Goal: Transaction & Acquisition: Purchase product/service

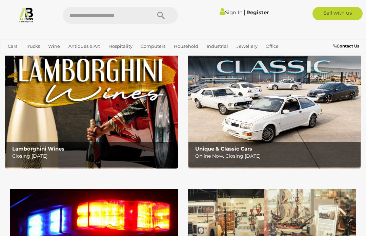
scroll to position [56, 0]
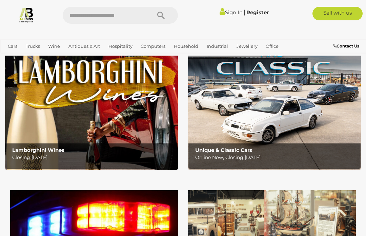
click at [0, 0] on span "Auctions" at bounding box center [0, 0] width 0 height 0
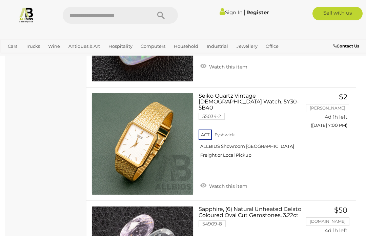
scroll to position [4596, 0]
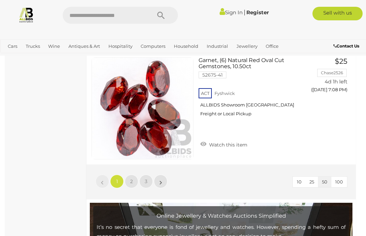
click at [136, 175] on link "2" at bounding box center [132, 182] width 14 height 14
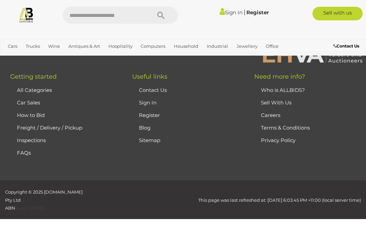
scroll to position [174, 0]
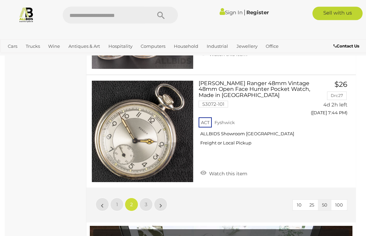
scroll to position [5737, 0]
click at [147, 198] on link "3" at bounding box center [146, 205] width 14 height 14
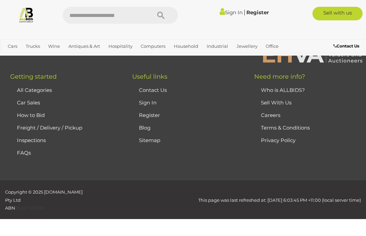
scroll to position [174, 0]
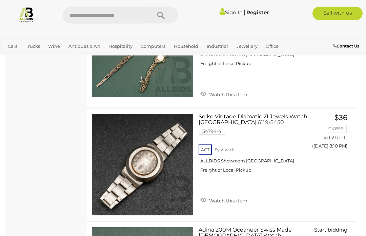
scroll to position [1618, 0]
click at [0, 0] on span "Auctions" at bounding box center [0, 0] width 0 height 0
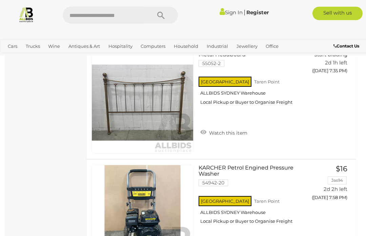
scroll to position [3545, 0]
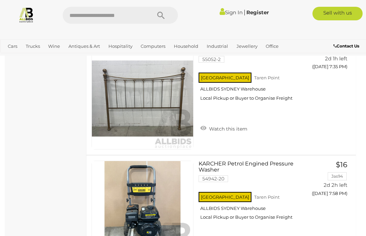
click at [132, 16] on input "text" at bounding box center [104, 15] width 82 height 17
type input "********"
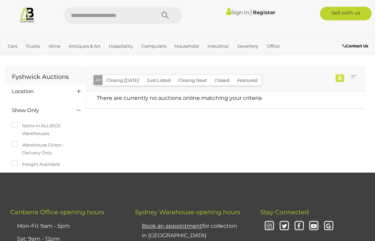
scroll to position [1, 0]
click at [0, 0] on link "View All Antiques & Art Auctions" at bounding box center [0, 0] width 0 height 0
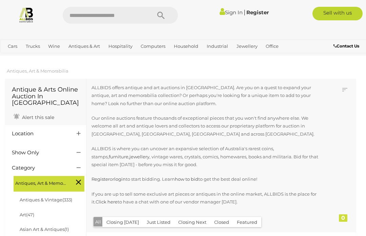
scroll to position [15, 0]
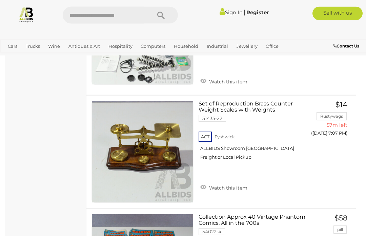
scroll to position [5397, 0]
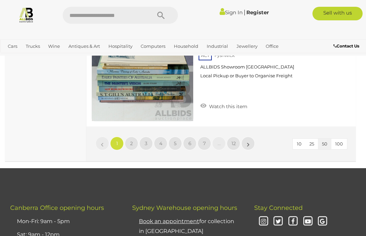
click at [133, 137] on link "2" at bounding box center [132, 144] width 14 height 14
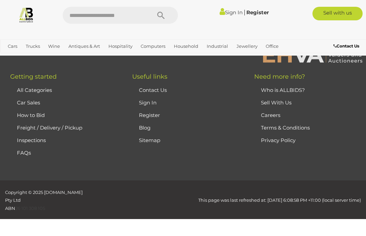
scroll to position [174, 0]
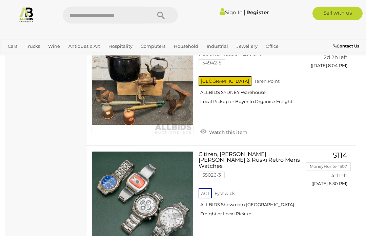
scroll to position [5786, 0]
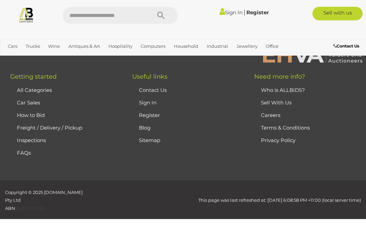
scroll to position [174, 0]
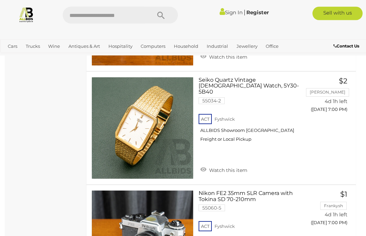
scroll to position [3486, 0]
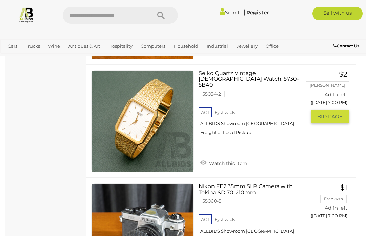
click at [164, 103] on link at bounding box center [143, 121] width 102 height 102
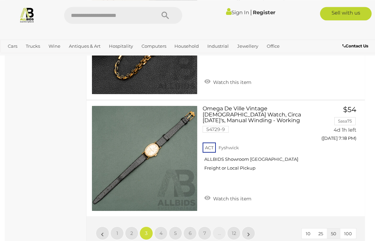
scroll to position [5875, 0]
click at [175, 152] on link at bounding box center [145, 159] width 106 height 106
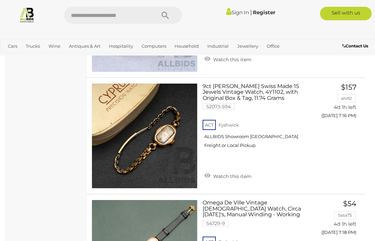
scroll to position [5781, 0]
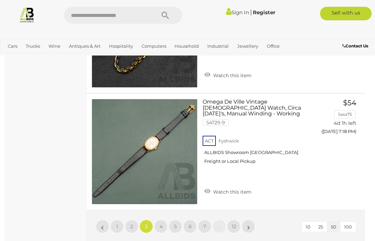
click at [165, 220] on link "4" at bounding box center [161, 227] width 14 height 14
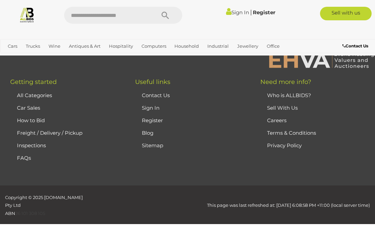
scroll to position [174, 0]
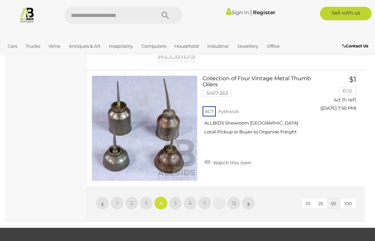
scroll to position [5906, 0]
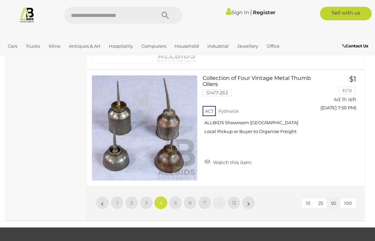
click at [176, 200] on span "5" at bounding box center [175, 203] width 3 height 6
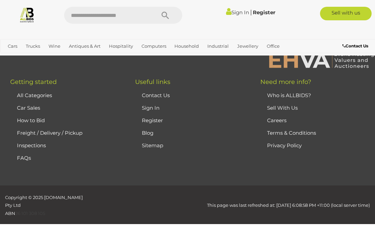
scroll to position [174, 0]
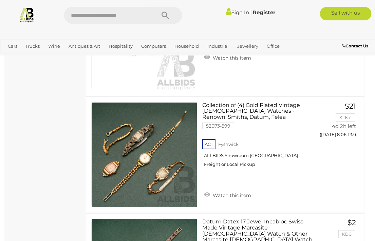
scroll to position [3071, 1]
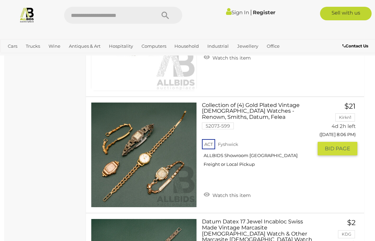
click at [180, 163] on img at bounding box center [143, 155] width 105 height 105
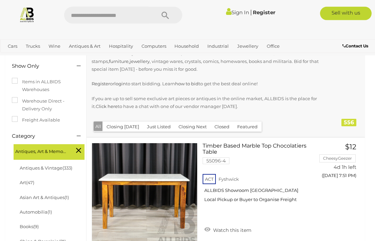
scroll to position [107, 0]
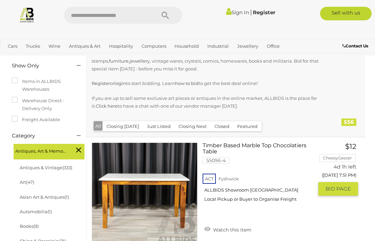
click at [171, 162] on link at bounding box center [145, 196] width 106 height 106
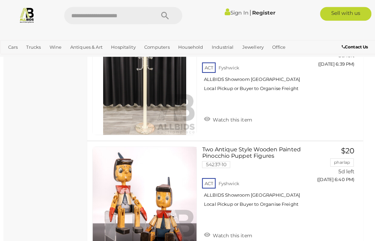
scroll to position [5729, 0]
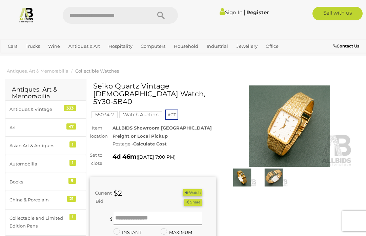
click at [279, 177] on img at bounding box center [274, 178] width 28 height 18
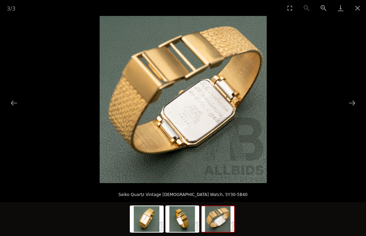
click at [363, 8] on button "Close gallery" at bounding box center [357, 8] width 17 height 16
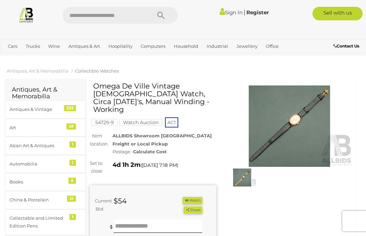
click at [301, 132] on img at bounding box center [290, 125] width 126 height 81
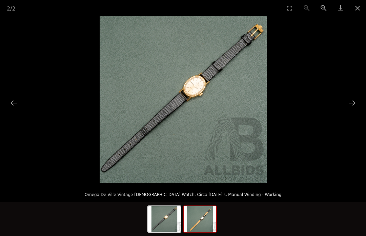
click at [208, 220] on img at bounding box center [200, 219] width 33 height 26
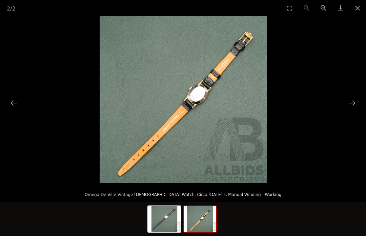
click at [366, 8] on button "Close gallery" at bounding box center [357, 8] width 17 height 16
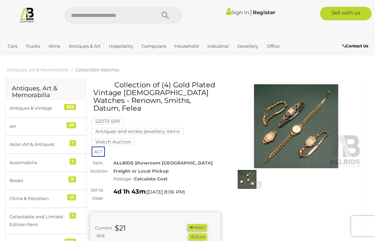
scroll to position [1, 0]
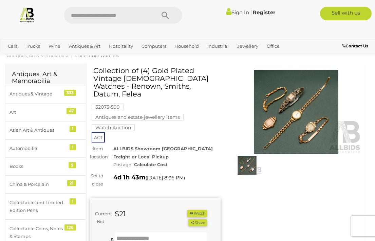
click at [310, 116] on img at bounding box center [296, 112] width 131 height 84
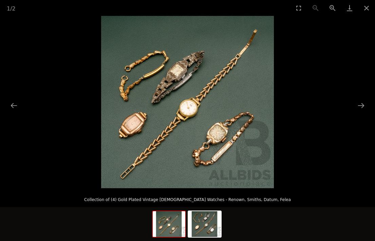
click at [370, 8] on button "Close gallery" at bounding box center [366, 8] width 17 height 16
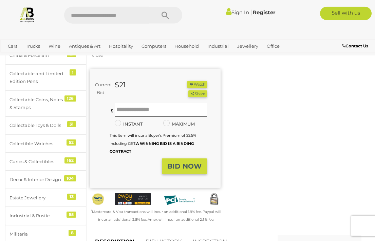
scroll to position [138, 0]
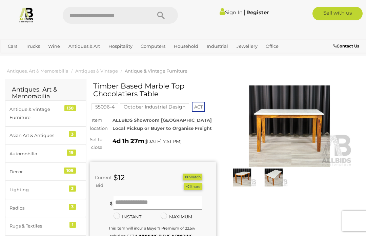
click at [284, 175] on img at bounding box center [274, 178] width 28 height 18
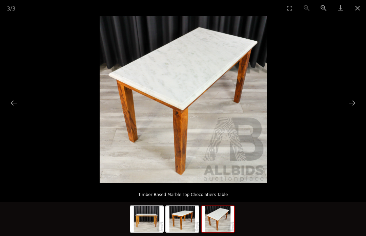
click at [362, 9] on button "Close gallery" at bounding box center [357, 8] width 17 height 16
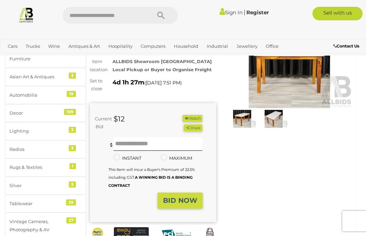
scroll to position [25, 0]
